Goal: Information Seeking & Learning: Learn about a topic

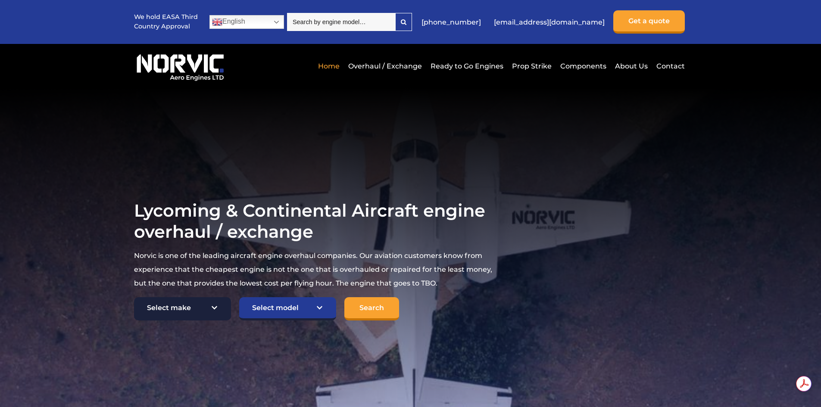
click at [184, 305] on select "Select make TCM Continental Lycoming" at bounding box center [182, 308] width 97 height 23
select select "Lycoming"
click at [134, 298] on select "Select make TCM Continental Lycoming" at bounding box center [182, 308] width 97 height 23
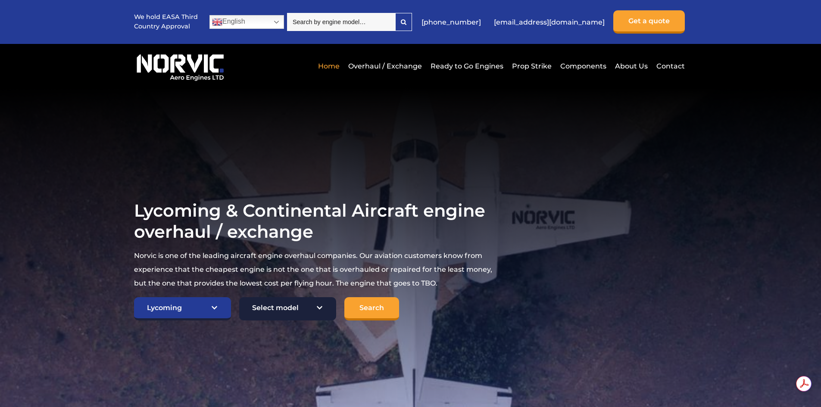
click at [285, 305] on select "Select model American Champion 7KCAB Bellanca Citabria IO-320-E2A Beech 23 Musk…" at bounding box center [287, 308] width 97 height 23
select select "702"
click at [239, 298] on select "Select model American Champion 7KCAB Bellanca Citabria IO-320-E2A Beech 23 Musk…" at bounding box center [287, 308] width 97 height 23
click at [375, 308] on input "Search" at bounding box center [371, 308] width 55 height 23
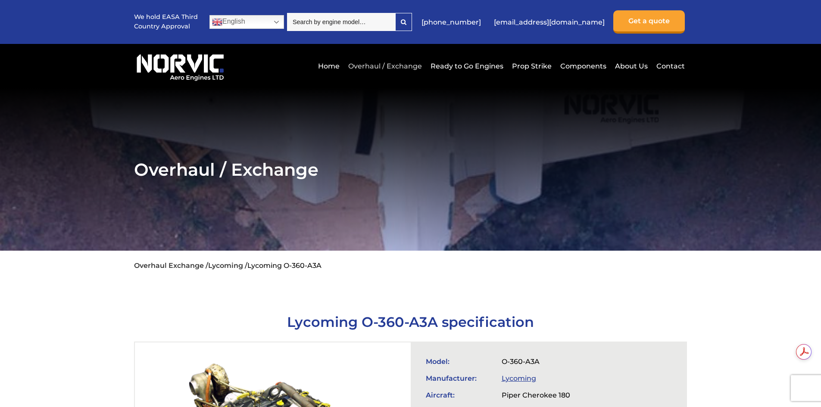
click at [391, 65] on link "Overhaul / Exchange" at bounding box center [385, 66] width 78 height 21
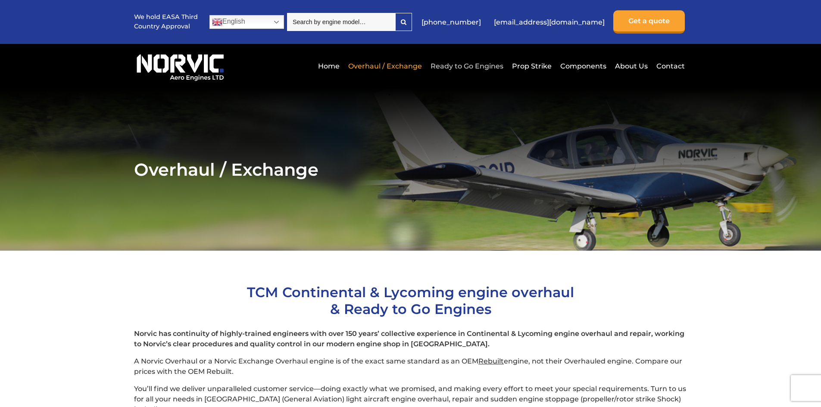
click at [473, 66] on link "Ready to Go Engines" at bounding box center [466, 66] width 77 height 21
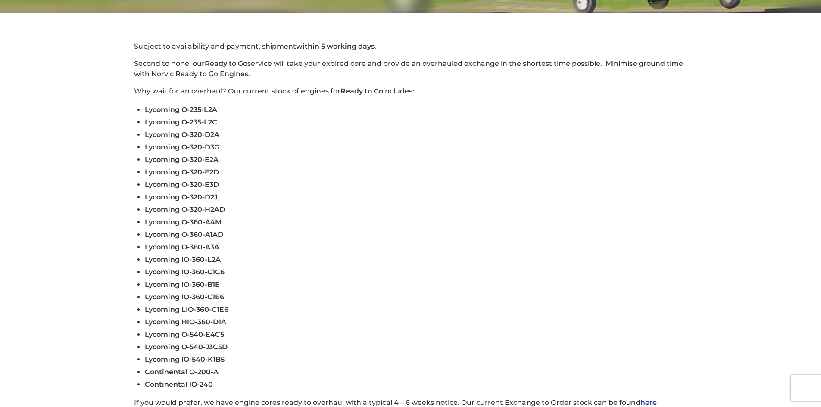
scroll to position [302, 0]
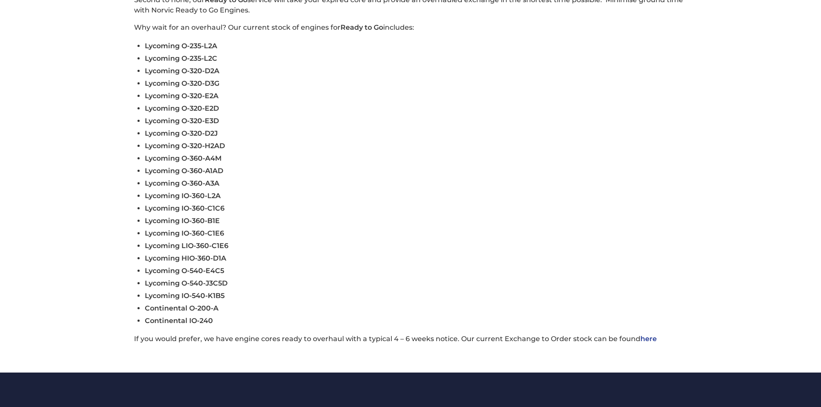
click at [162, 122] on span "Lycoming O-320-E3D" at bounding box center [182, 121] width 74 height 8
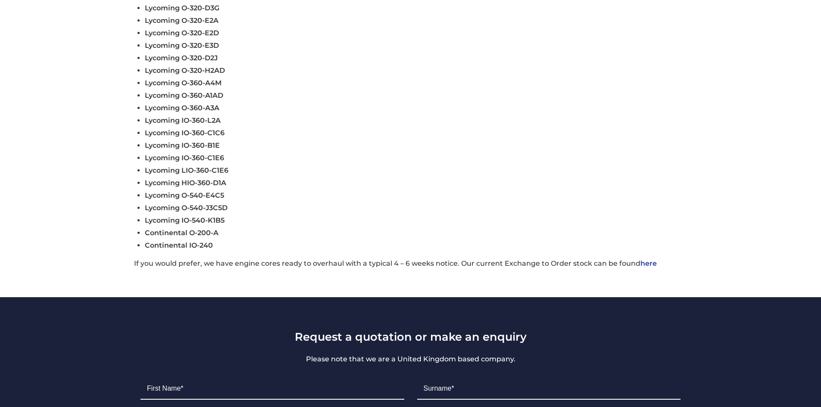
scroll to position [388, 0]
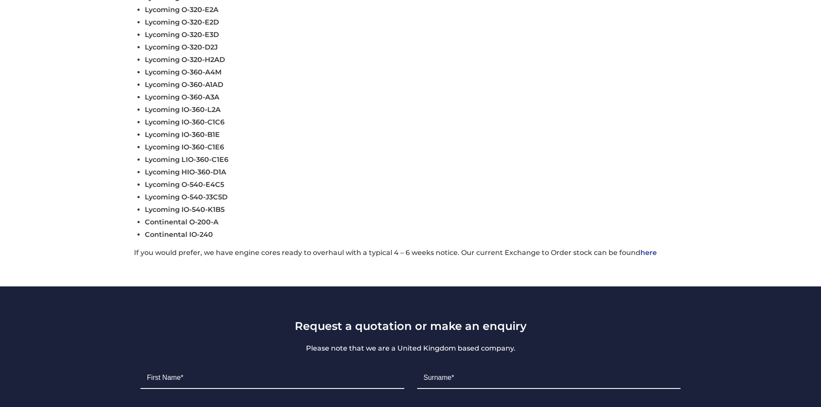
click at [647, 255] on link "here" at bounding box center [648, 253] width 16 height 8
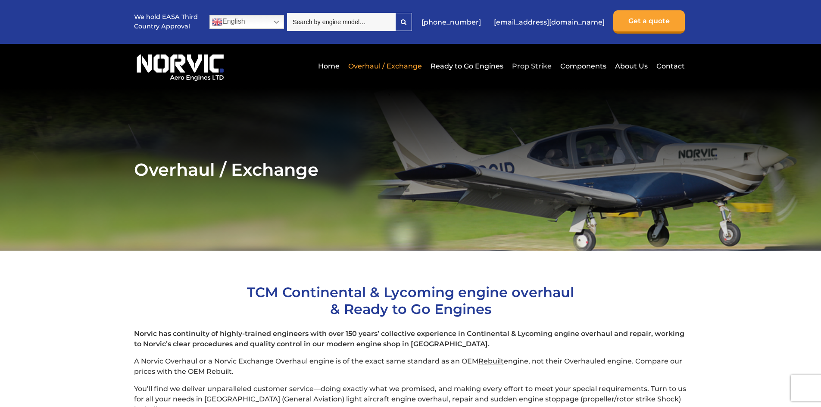
click at [534, 68] on link "Prop Strike" at bounding box center [532, 66] width 44 height 21
